Goal: Go to known website: Go to known website

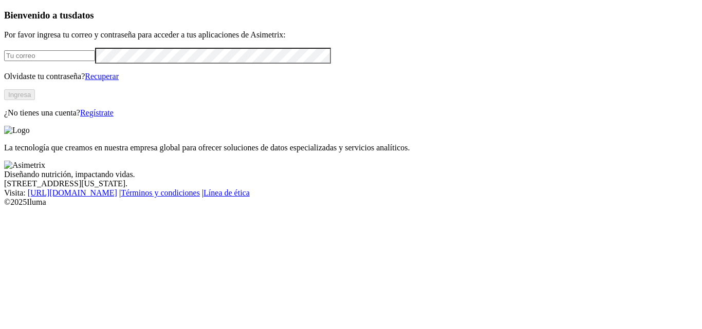
click at [95, 61] on input "email" at bounding box center [49, 55] width 91 height 11
type input "[PERSON_NAME][EMAIL_ADDRESS][PERSON_NAME][DOMAIN_NAME]"
click at [35, 100] on button "Ingresa" at bounding box center [19, 94] width 31 height 11
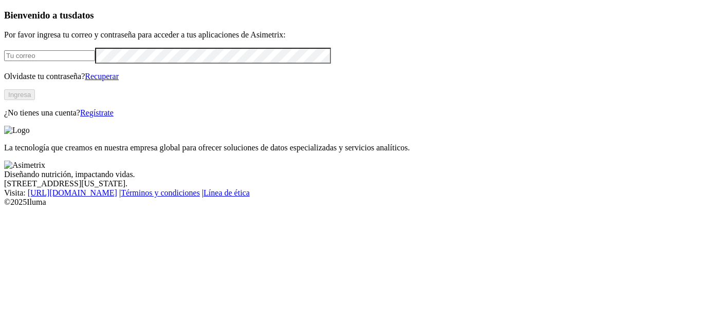
click at [95, 61] on input "email" at bounding box center [49, 55] width 91 height 11
type input "[PERSON_NAME][EMAIL_ADDRESS][PERSON_NAME][DOMAIN_NAME]"
click at [35, 100] on button "Ingresa" at bounding box center [19, 94] width 31 height 11
